Goal: Task Accomplishment & Management: Complete application form

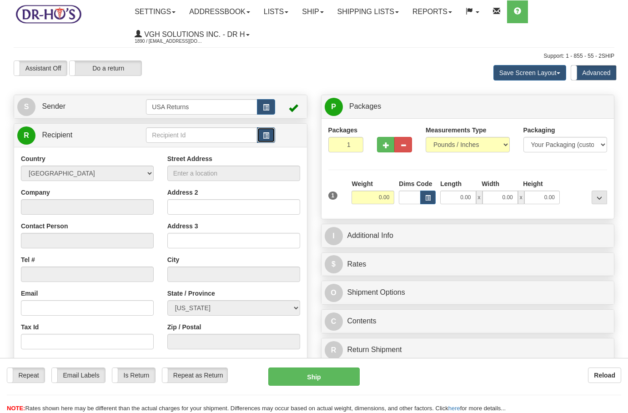
click at [263, 136] on span "button" at bounding box center [266, 136] width 6 height 6
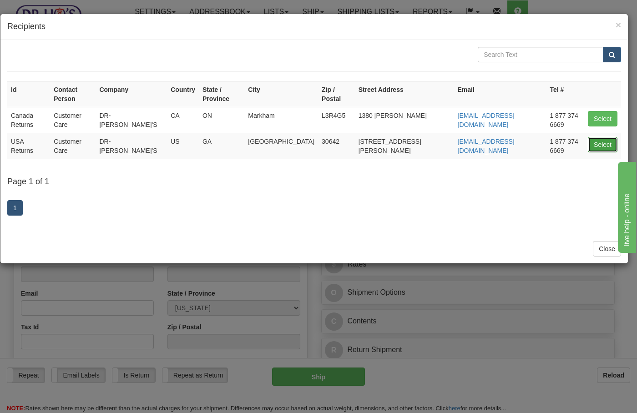
click at [596, 137] on button "Select" at bounding box center [603, 144] width 30 height 15
type input "USA Returns"
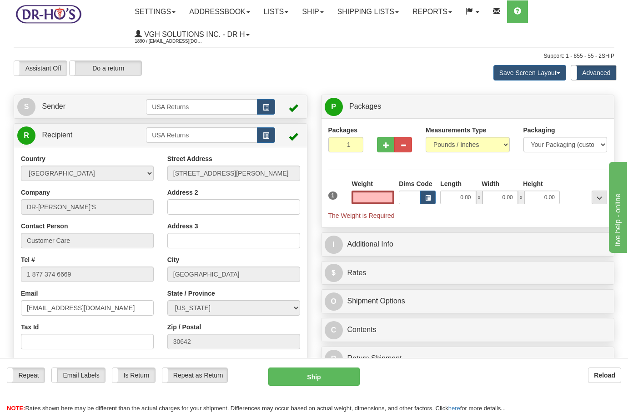
type input "0.00"
click at [107, 114] on link "S Sender" at bounding box center [81, 106] width 129 height 19
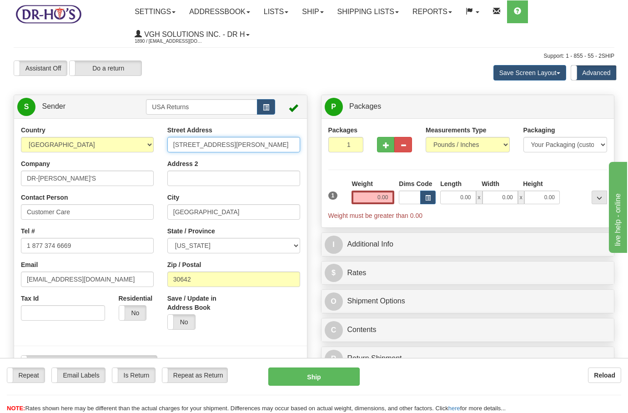
drag, startPoint x: 229, startPoint y: 147, endPoint x: 147, endPoint y: 152, distance: 82.1
click at [147, 152] on div "Country [GEOGRAPHIC_DATA] [GEOGRAPHIC_DATA] [GEOGRAPHIC_DATA] [GEOGRAPHIC_DATA]…" at bounding box center [160, 252] width 293 height 252
paste input "[STREET_ADDRESS]"
type input "[STREET_ADDRESS]"
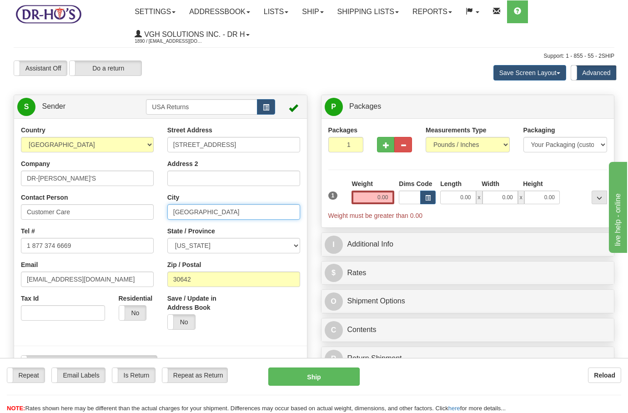
drag, startPoint x: 218, startPoint y: 209, endPoint x: 138, endPoint y: 210, distance: 80.5
click at [138, 210] on div "Country [GEOGRAPHIC_DATA] [GEOGRAPHIC_DATA] [GEOGRAPHIC_DATA] [GEOGRAPHIC_DATA]…" at bounding box center [160, 252] width 293 height 252
paste input "[GEOGRAPHIC_DATA][US_STATE]"
click at [237, 213] on input "[GEOGRAPHIC_DATA][US_STATE]" at bounding box center [233, 211] width 133 height 15
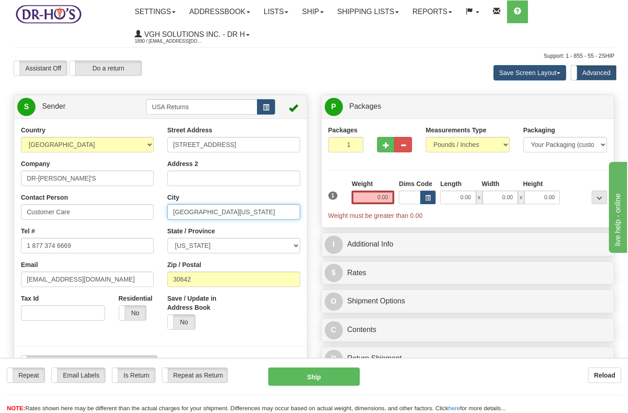
click at [237, 213] on input "[GEOGRAPHIC_DATA][US_STATE]" at bounding box center [233, 211] width 133 height 15
type input "Livonia [US_STATE],"
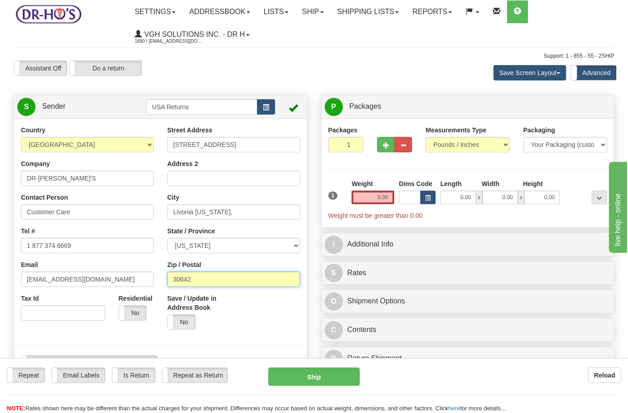
drag, startPoint x: 213, startPoint y: 281, endPoint x: 153, endPoint y: 276, distance: 59.8
click at [153, 276] on div "Country [GEOGRAPHIC_DATA] [GEOGRAPHIC_DATA] [GEOGRAPHIC_DATA] [GEOGRAPHIC_DATA]…" at bounding box center [160, 252] width 293 height 252
paste input "48154"
type input "48154"
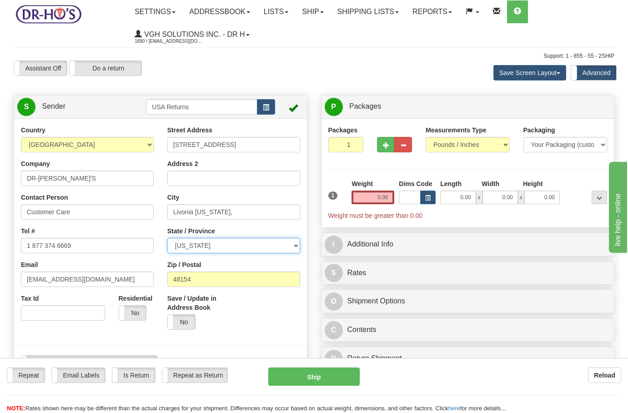
click at [190, 244] on select "[US_STATE] [US_STATE] [US_STATE] [US_STATE] Armed Forces America Armed Forces E…" at bounding box center [233, 245] width 133 height 15
select select "MI"
click at [167, 238] on select "[US_STATE] [US_STATE] [US_STATE] [US_STATE] Armed Forces America Armed Forces E…" at bounding box center [233, 245] width 133 height 15
drag, startPoint x: 198, startPoint y: 214, endPoint x: 266, endPoint y: 212, distance: 67.8
click at [266, 212] on input "Livonia [US_STATE]," at bounding box center [233, 211] width 133 height 15
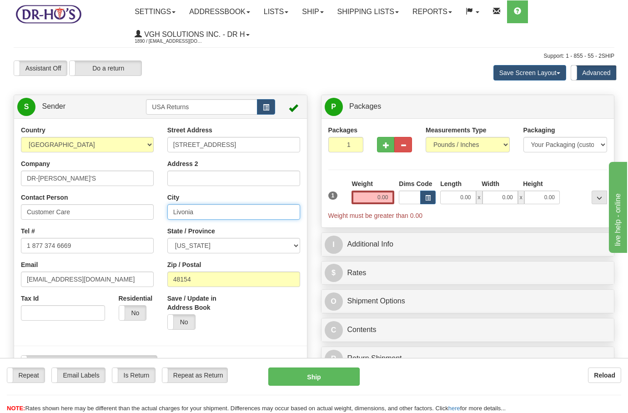
type input "Livonia"
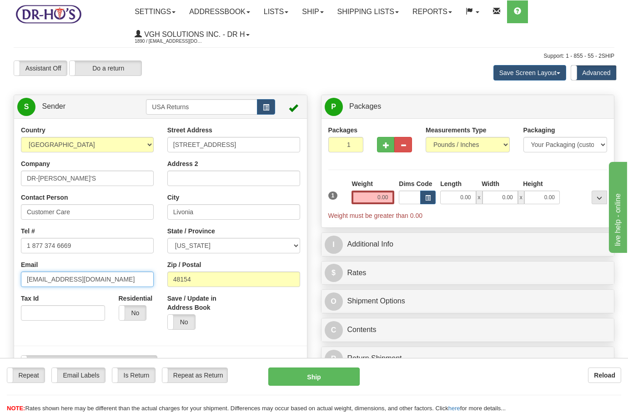
drag, startPoint x: 91, startPoint y: 282, endPoint x: 5, endPoint y: 279, distance: 85.6
click at [5, 279] on div "Toggle navigation Settings Shipping Preferences Fields Preferences New" at bounding box center [314, 394] width 628 height 789
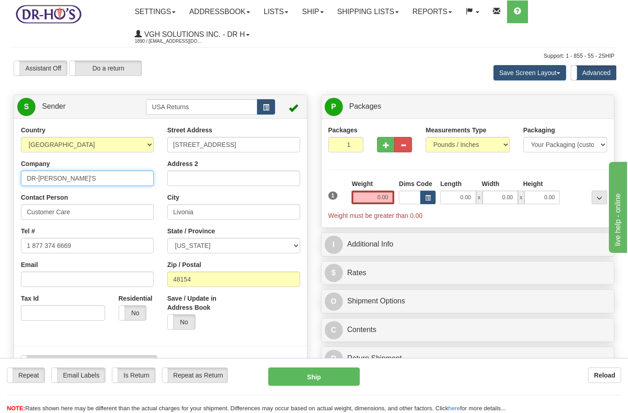
drag, startPoint x: 63, startPoint y: 177, endPoint x: 4, endPoint y: 175, distance: 59.6
click at [4, 175] on div "Toggle navigation Settings Shipping Preferences Fields Preferences New" at bounding box center [314, 394] width 628 height 789
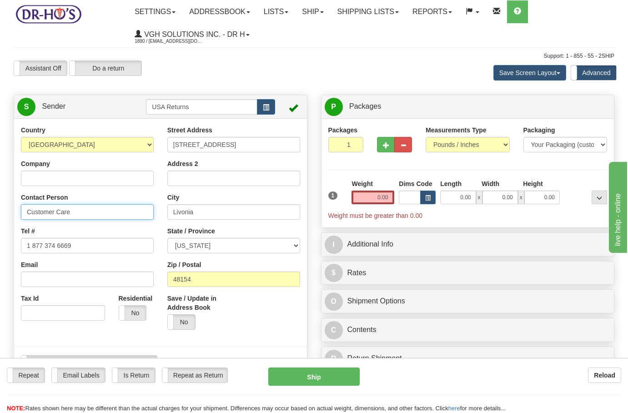
drag, startPoint x: 77, startPoint y: 213, endPoint x: 16, endPoint y: 211, distance: 61.5
click at [16, 211] on div "Country [GEOGRAPHIC_DATA] [GEOGRAPHIC_DATA] [GEOGRAPHIC_DATA] [GEOGRAPHIC_DATA]…" at bounding box center [87, 227] width 147 height 202
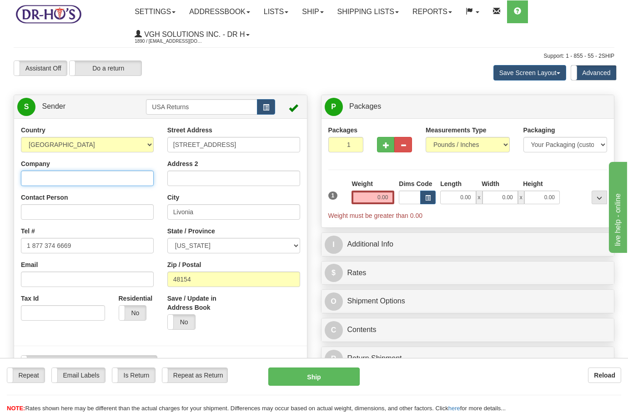
click at [48, 179] on input "Company" at bounding box center [87, 178] width 133 height 15
paste input "[PERSON_NAME]"
type input "[PERSON_NAME]"
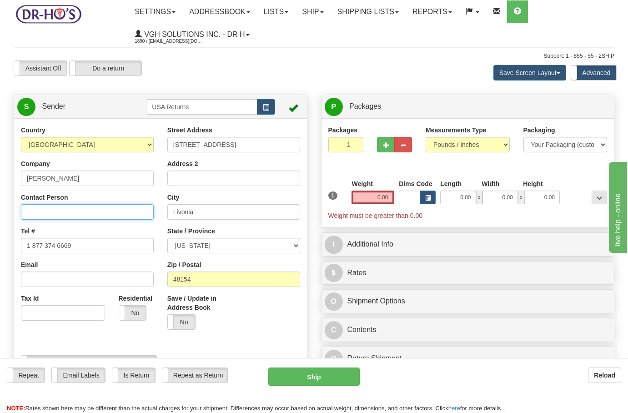
click at [51, 205] on input "Contact Person" at bounding box center [87, 211] width 133 height 15
paste input "[PERSON_NAME]"
type input "[PERSON_NAME]"
click at [379, 201] on input "0.00" at bounding box center [373, 198] width 43 height 14
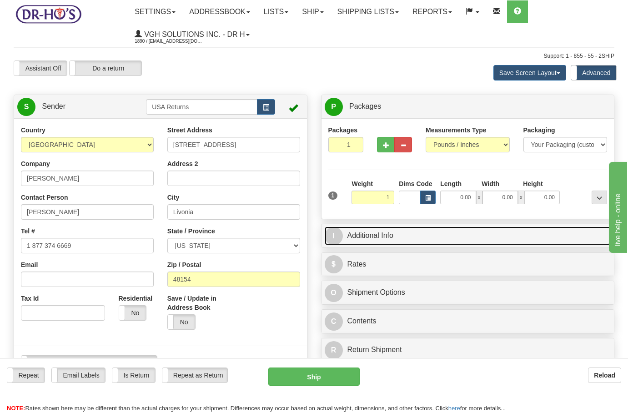
click at [380, 240] on link "I Additional Info" at bounding box center [468, 236] width 287 height 19
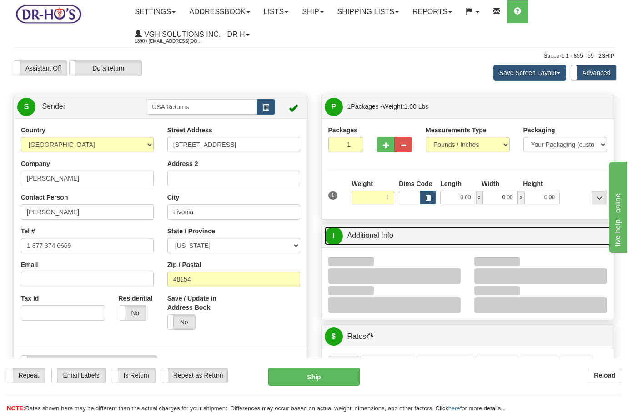
type input "1.00"
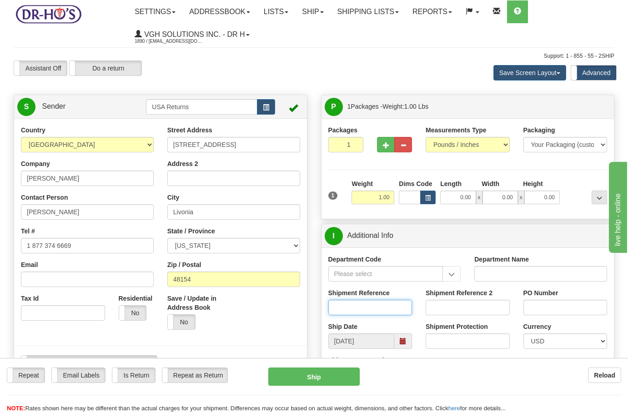
click at [349, 304] on input "Shipment Reference" at bounding box center [371, 307] width 84 height 15
paste input "1207609"
click at [408, 343] on span at bounding box center [403, 341] width 18 height 15
type input "1207609"
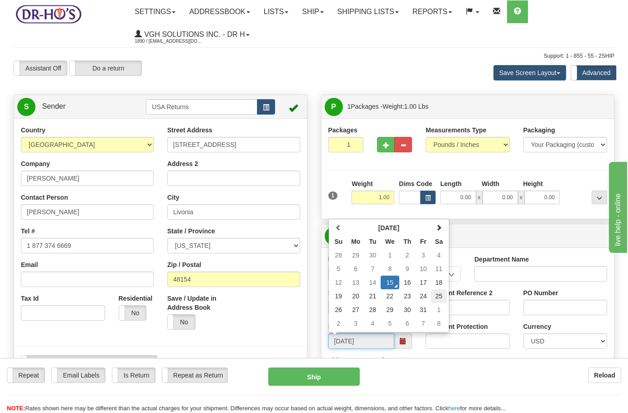
click at [436, 297] on td "25" at bounding box center [439, 296] width 16 height 14
type input "[DATE]"
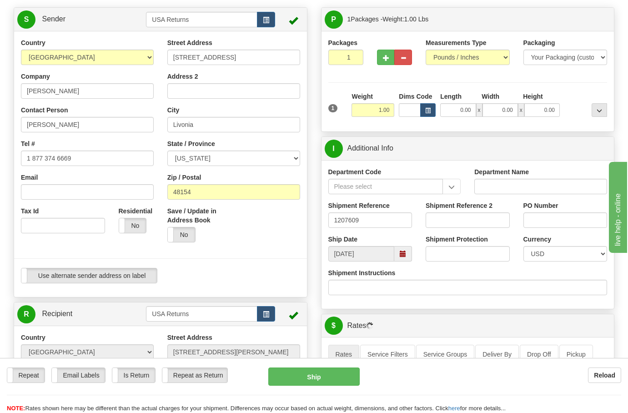
scroll to position [171, 0]
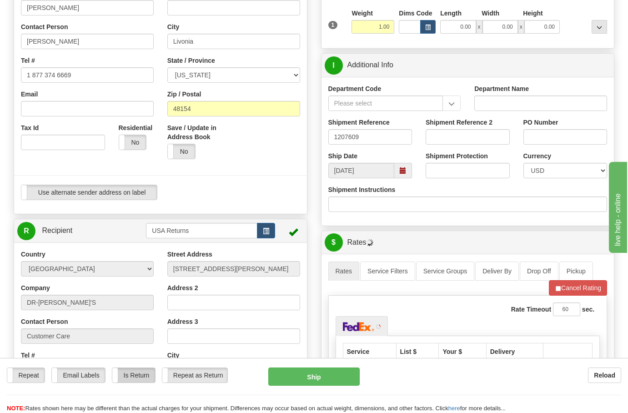
click at [132, 376] on label "Is Return" at bounding box center [133, 375] width 43 height 15
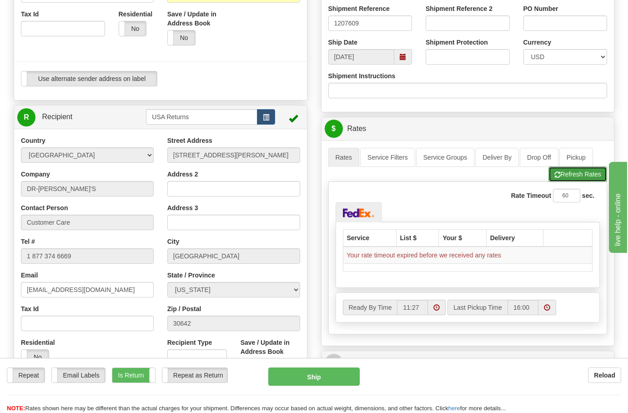
click at [573, 174] on button "Refresh Rates" at bounding box center [578, 174] width 59 height 15
click at [572, 177] on button "Refresh Rates" at bounding box center [578, 174] width 59 height 15
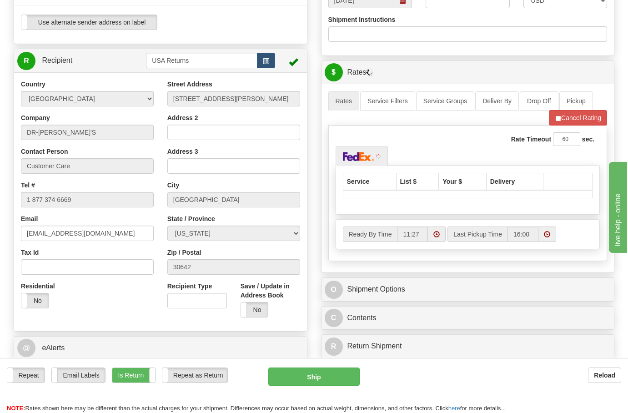
scroll to position [341, 0]
